Goal: Check status: Check status

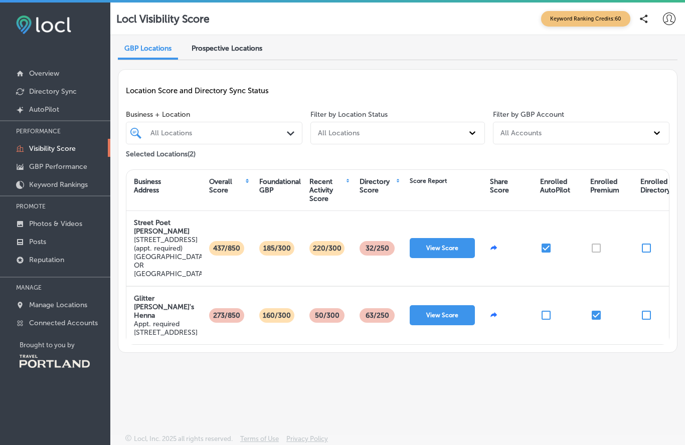
click at [446, 240] on button "View Score" at bounding box center [442, 248] width 65 height 20
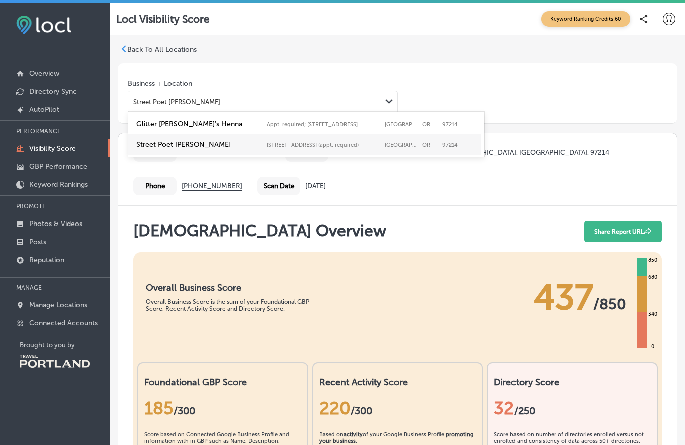
click at [157, 148] on label "Street Poet [PERSON_NAME]" at bounding box center [198, 144] width 125 height 9
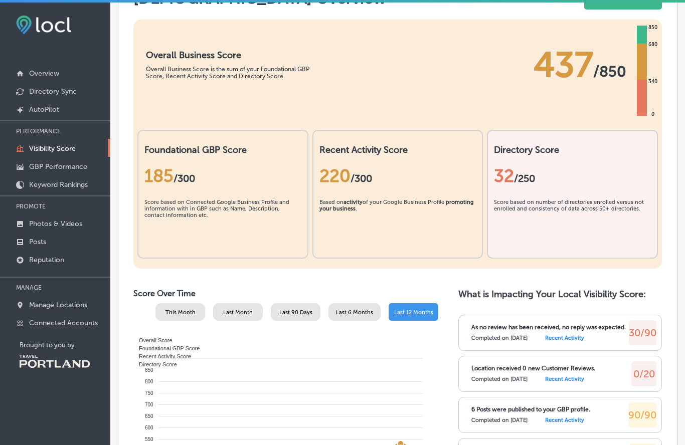
scroll to position [234, 0]
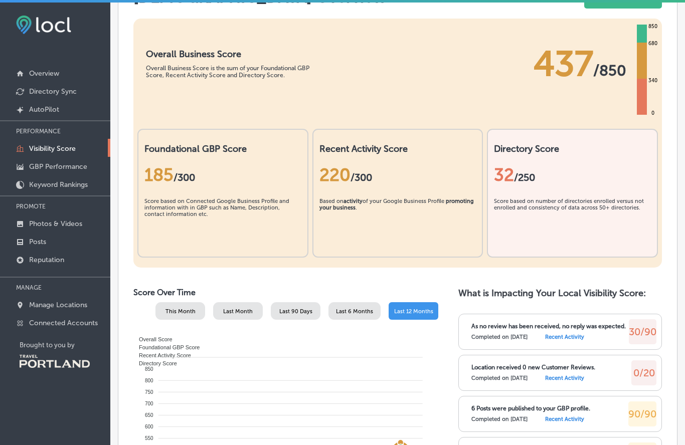
click at [372, 182] on span "/300" at bounding box center [362, 178] width 22 height 12
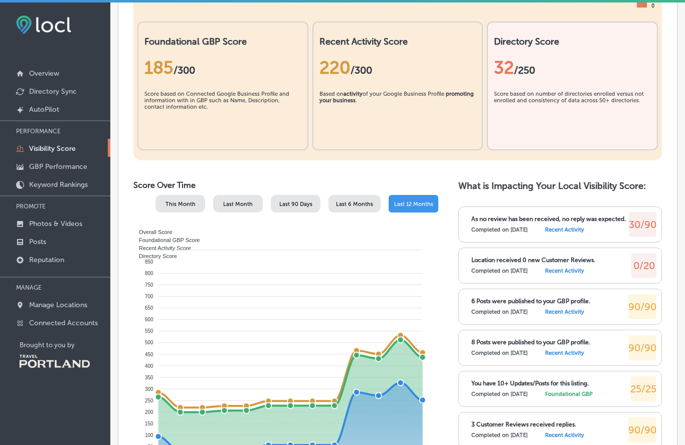
scroll to position [343, 0]
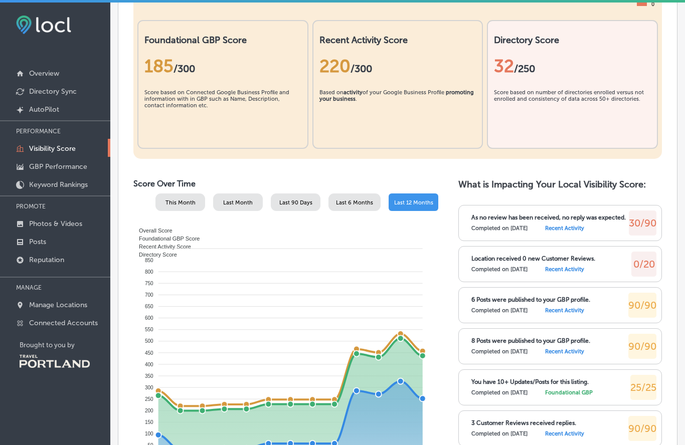
click at [529, 221] on p "As no review has been received, no reply was expected." at bounding box center [548, 217] width 154 height 7
click at [584, 232] on label "Recent Activity" at bounding box center [564, 228] width 39 height 7
click at [577, 232] on label "Recent Activity" at bounding box center [564, 228] width 39 height 7
click at [578, 232] on label "Recent Activity" at bounding box center [564, 228] width 39 height 7
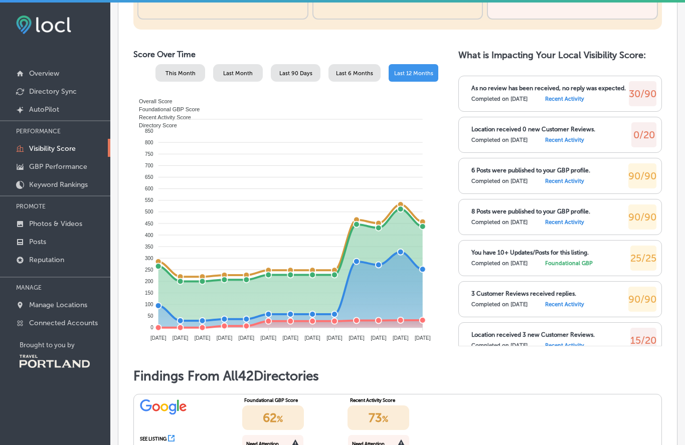
scroll to position [0, 0]
click at [50, 228] on p "Photos & Videos" at bounding box center [55, 224] width 53 height 9
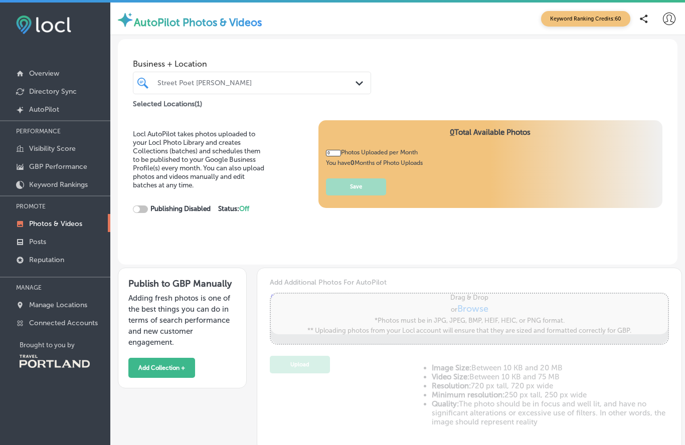
type input "5"
checkbox input "true"
